Goal: Browse casually

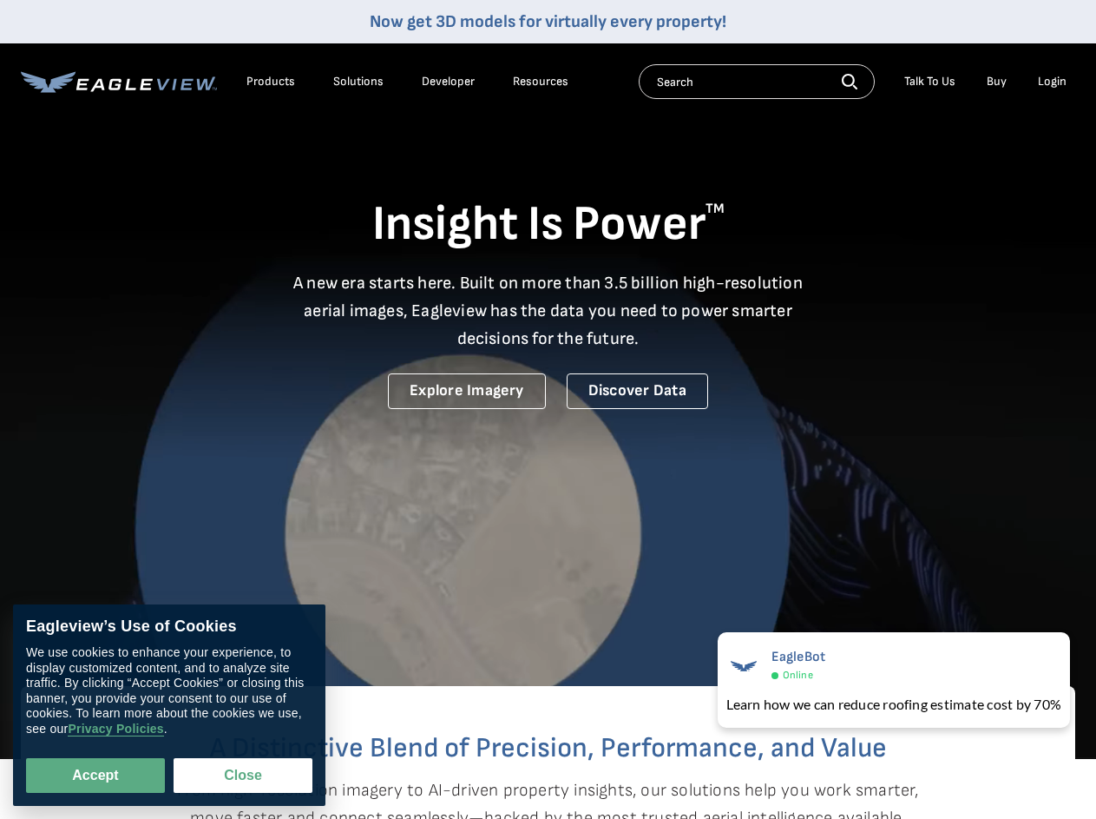
click at [548, 409] on video at bounding box center [548, 379] width 1096 height 759
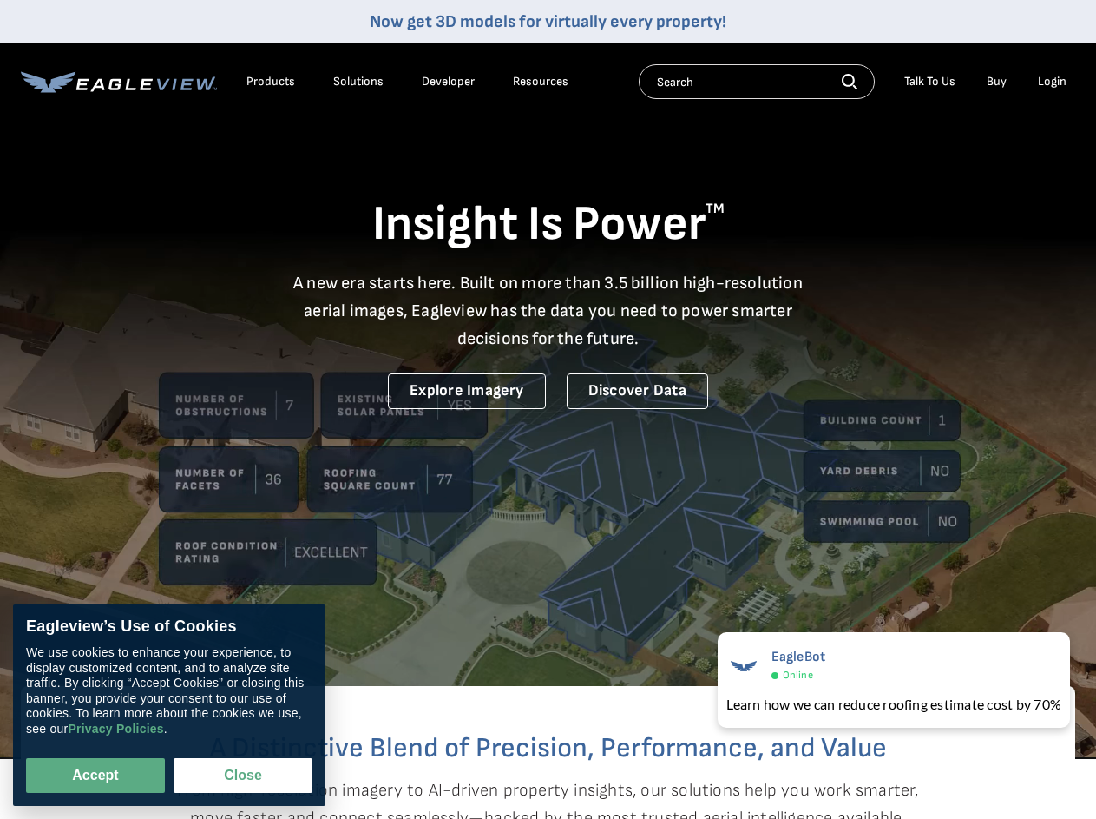
click at [271, 82] on div "Products" at bounding box center [271, 82] width 49 height 16
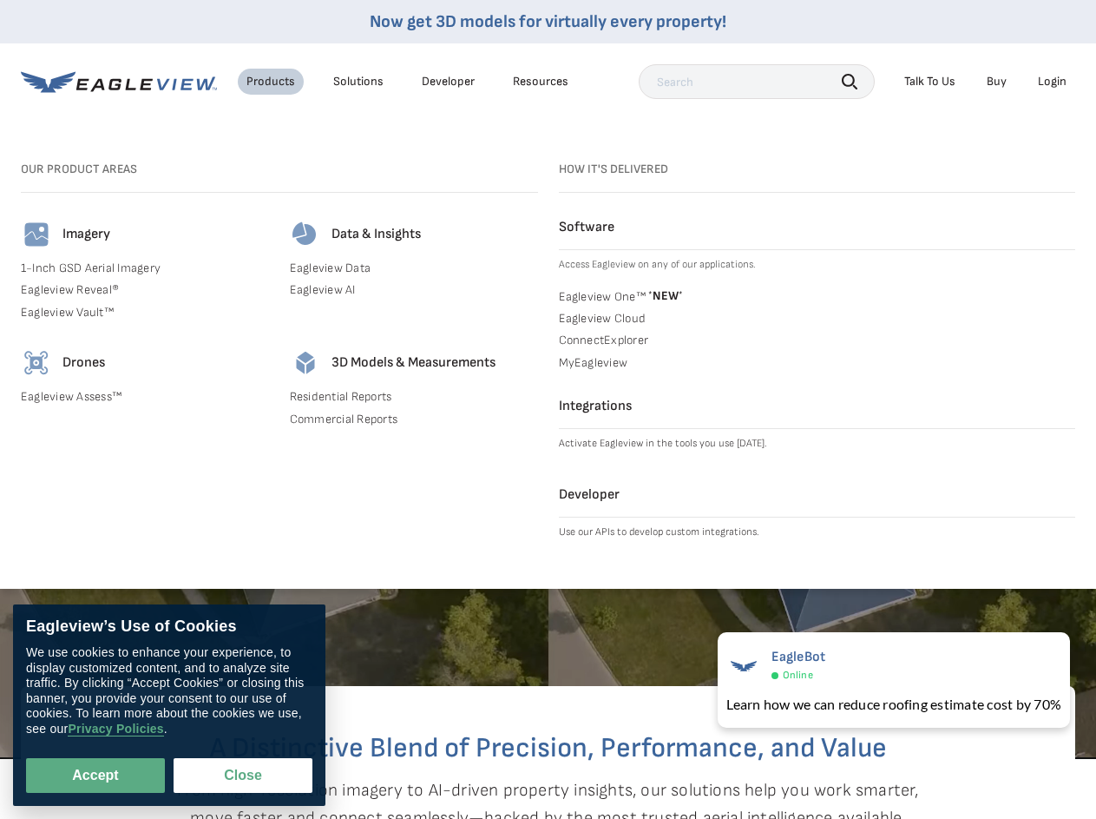
click at [358, 82] on div "Solutions" at bounding box center [358, 82] width 50 height 16
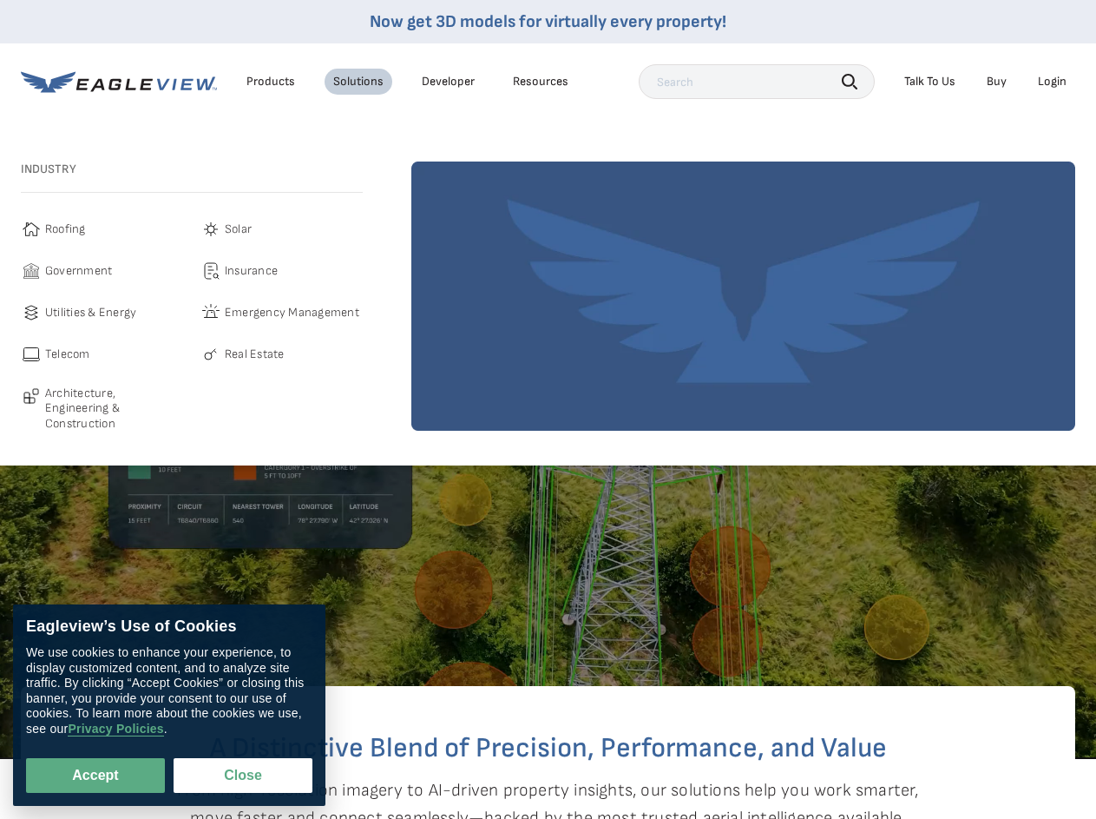
click at [541, 82] on div "Resources" at bounding box center [541, 82] width 56 height 16
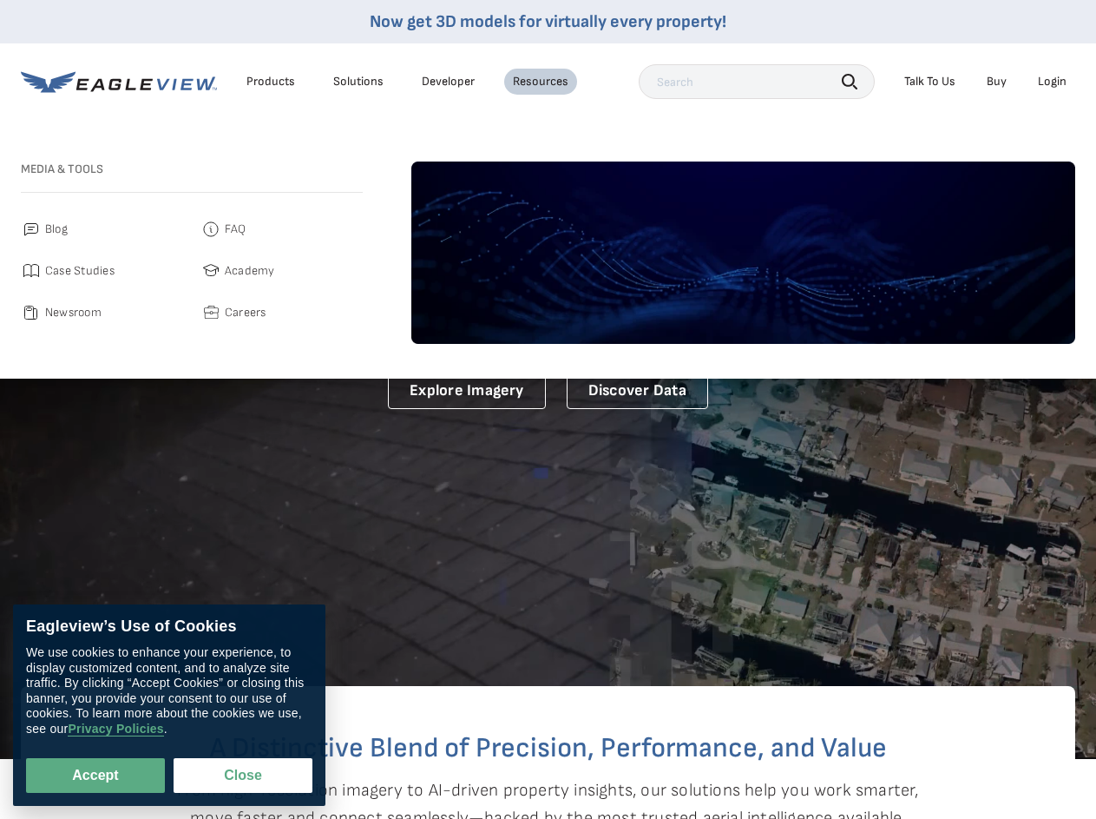
click at [850, 81] on icon "button" at bounding box center [850, 82] width 16 height 16
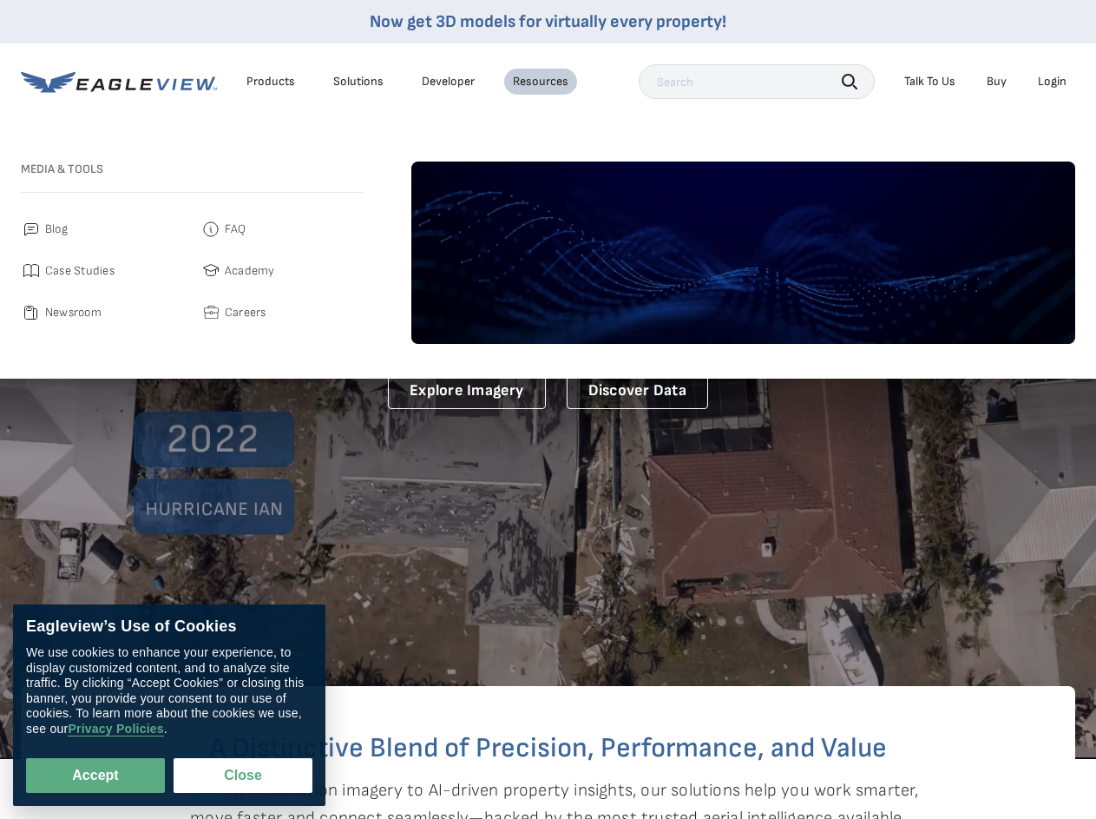
click at [930, 82] on div "Talk To Us" at bounding box center [929, 82] width 51 height 16
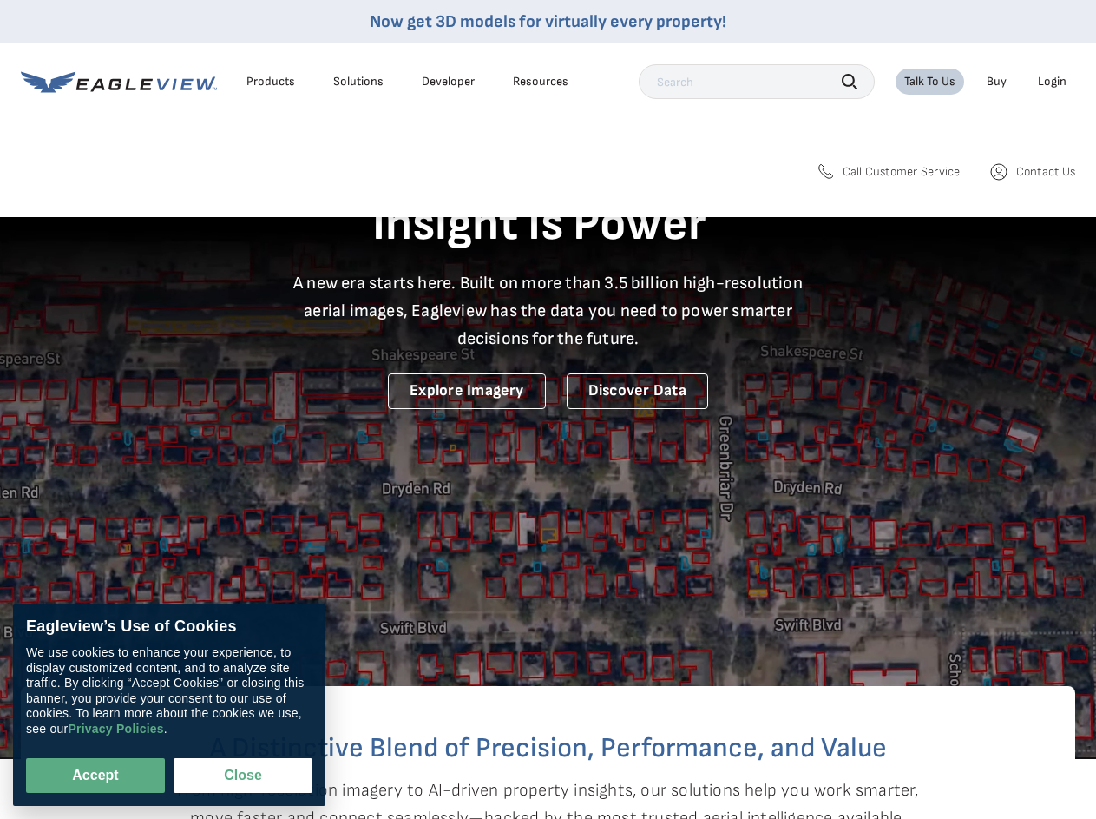
click at [1052, 82] on div "Login" at bounding box center [1052, 82] width 29 height 16
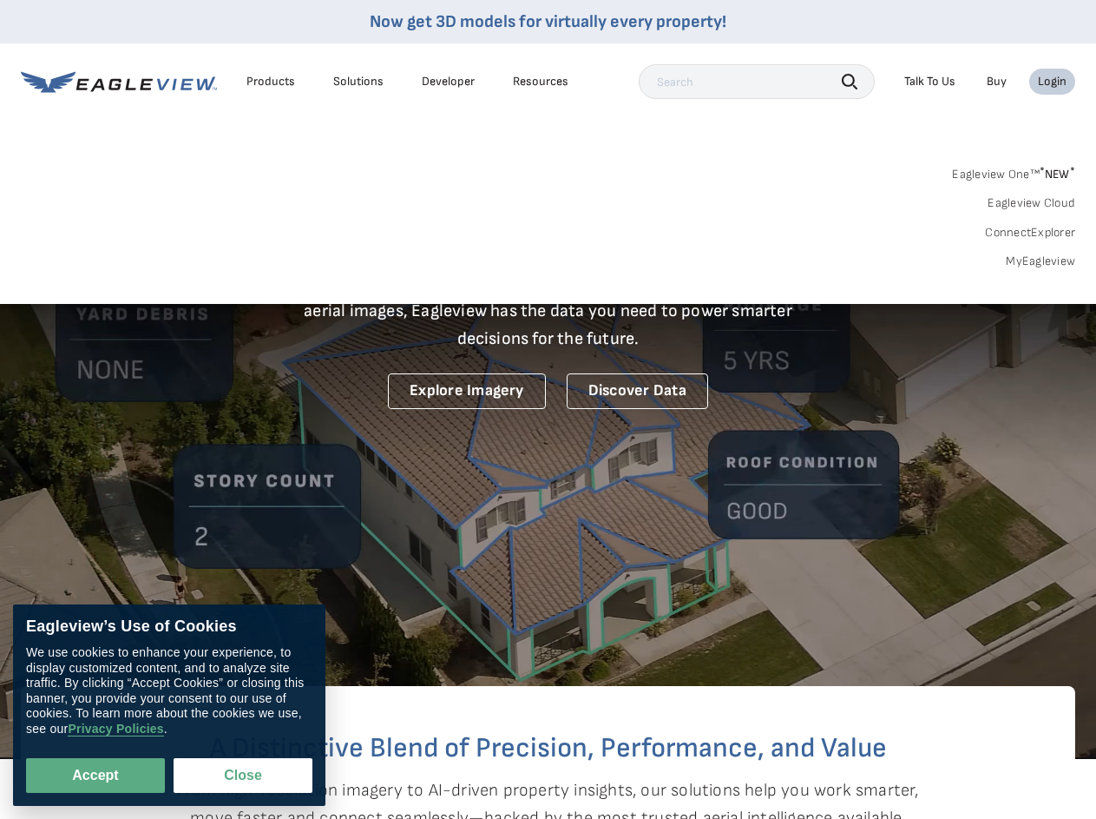
click at [95, 775] on button "Accept" at bounding box center [95, 775] width 139 height 35
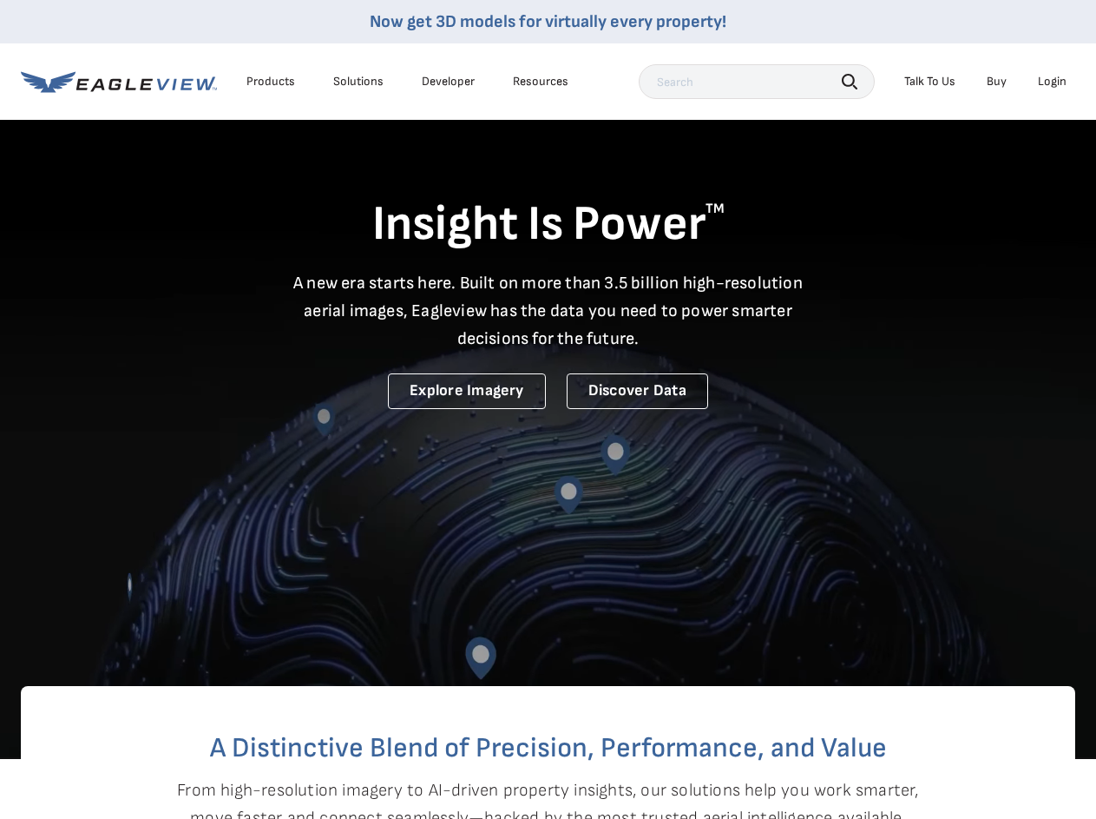
click at [243, 775] on button "Close" at bounding box center [240, 771] width 132 height 33
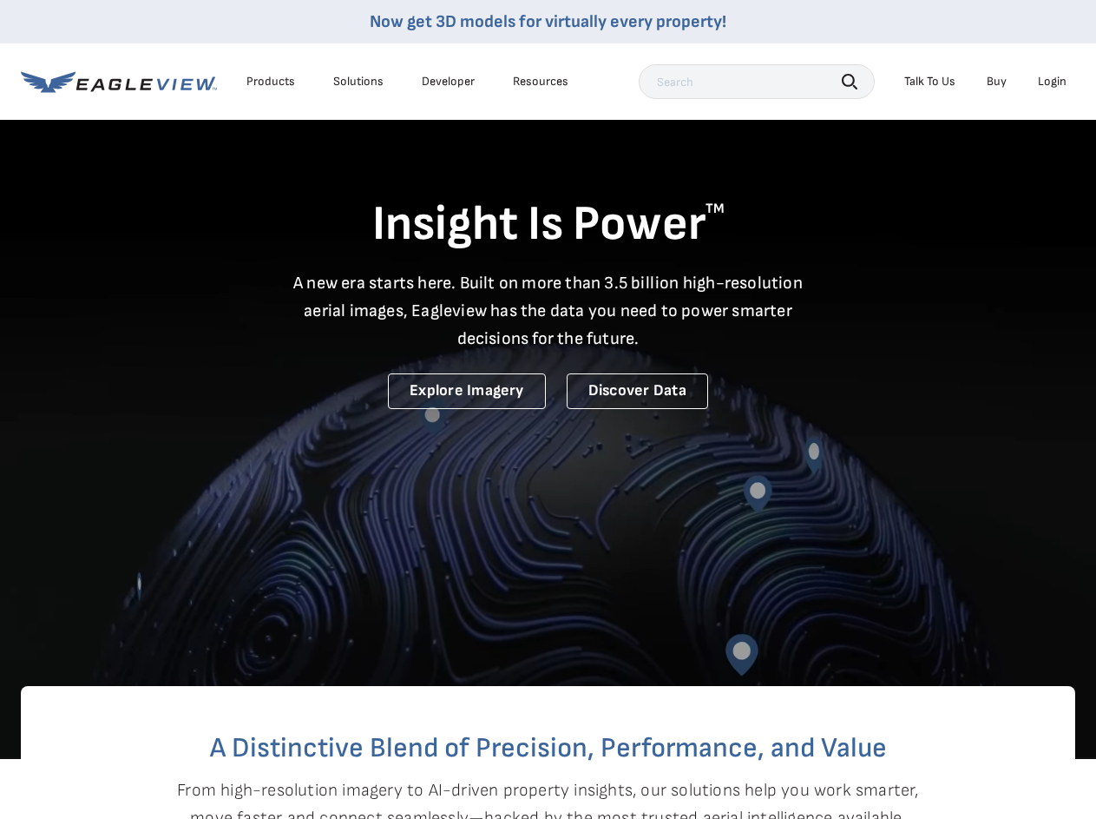
checkbox input "false"
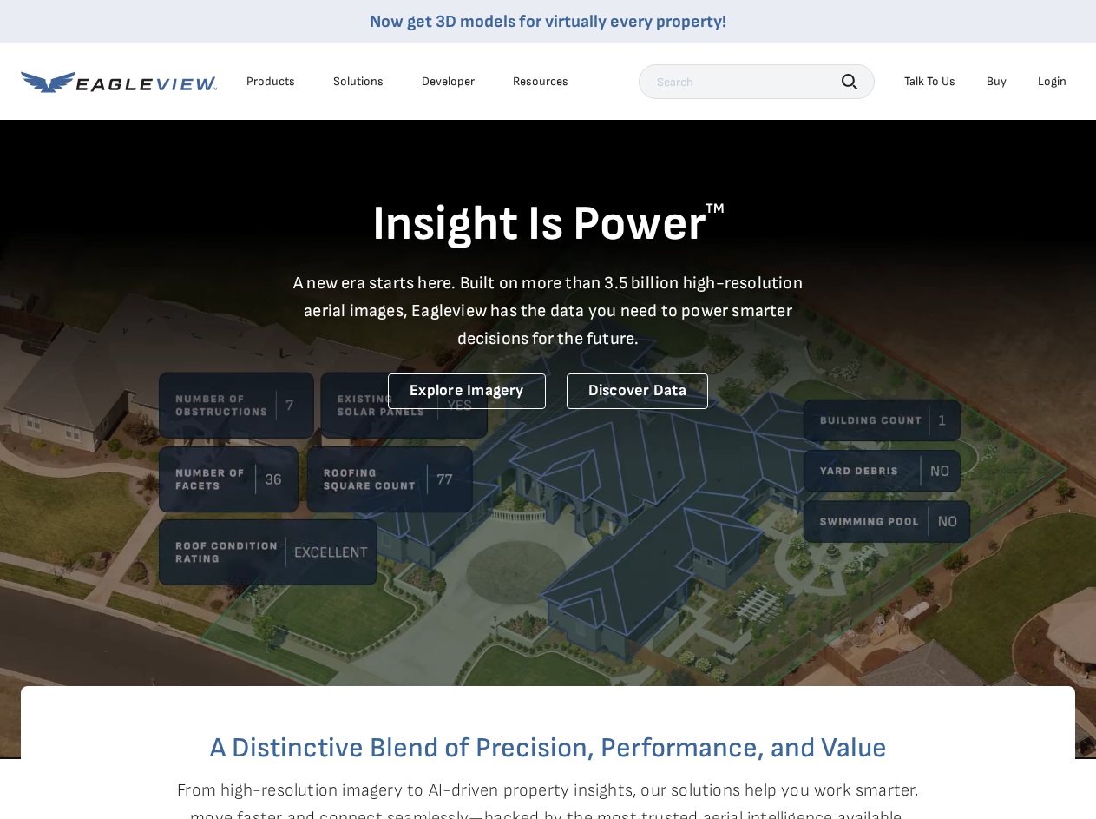
click at [891, 680] on video at bounding box center [548, 379] width 1096 height 759
